Goal: Task Accomplishment & Management: Complete application form

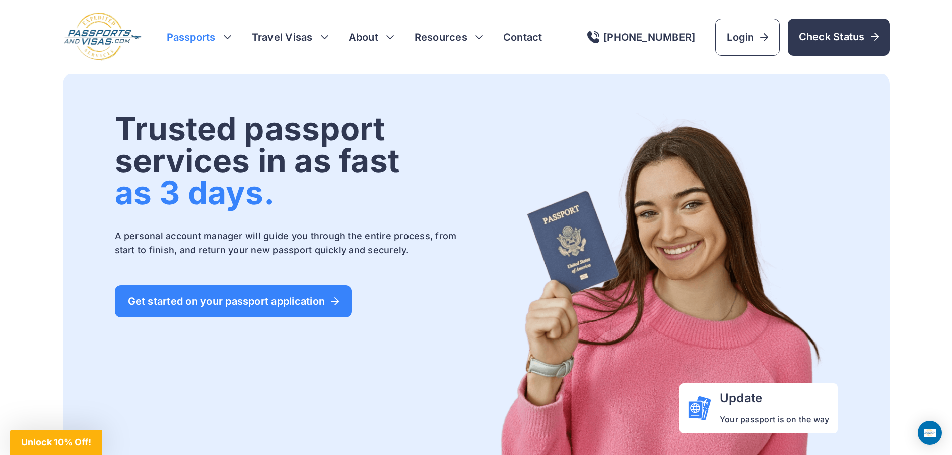
click at [228, 36] on h3 "Passports" at bounding box center [199, 37] width 65 height 14
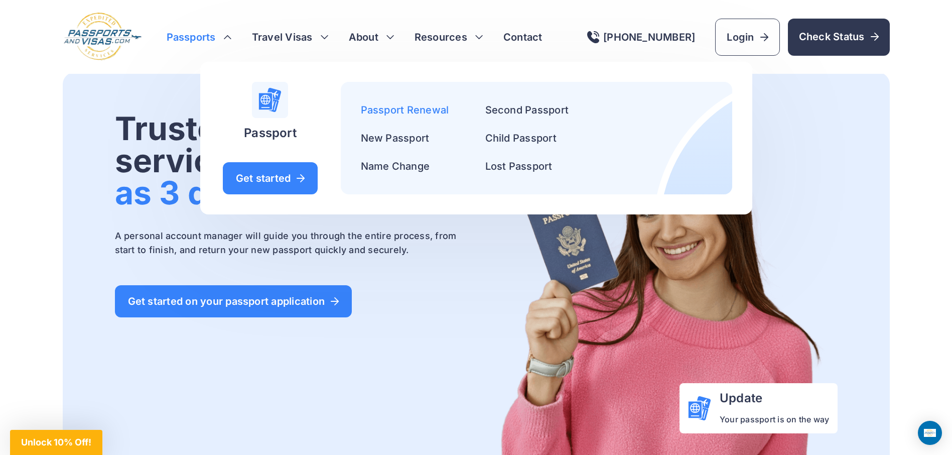
click at [375, 108] on link "Passport Renewal" at bounding box center [405, 110] width 88 height 12
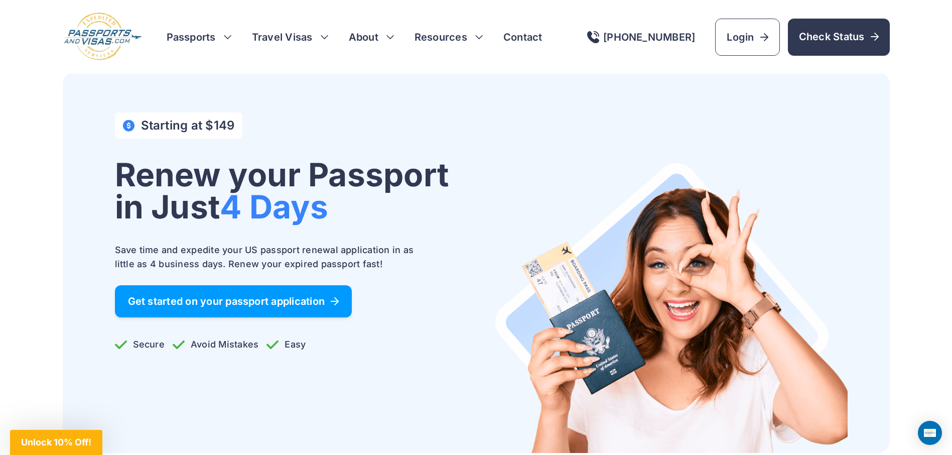
click at [249, 301] on span "Get started on your passport application" at bounding box center [233, 301] width 211 height 10
